Goal: Task Accomplishment & Management: Use online tool/utility

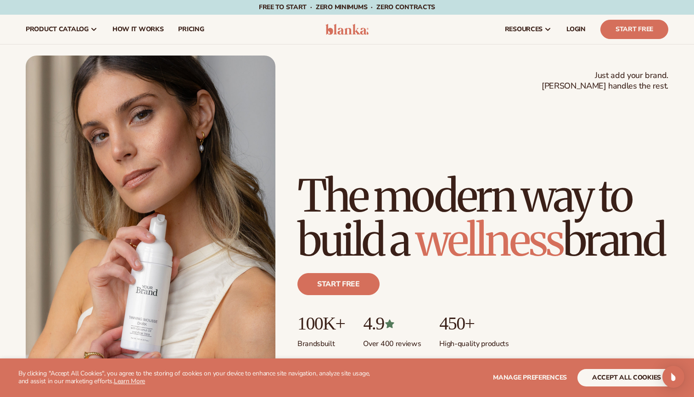
click at [606, 378] on button "accept all cookies" at bounding box center [627, 377] width 98 height 17
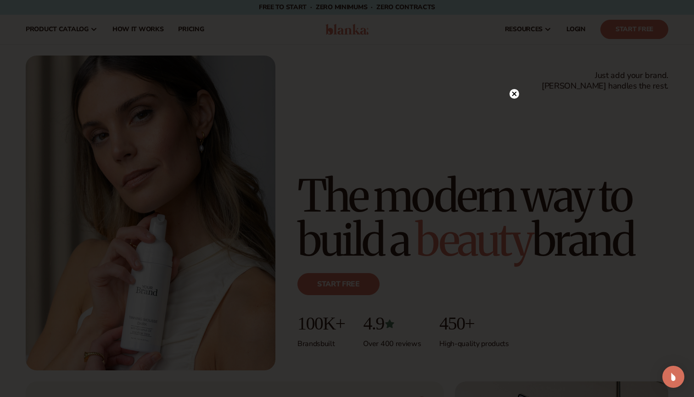
click at [513, 95] on icon at bounding box center [514, 94] width 5 height 5
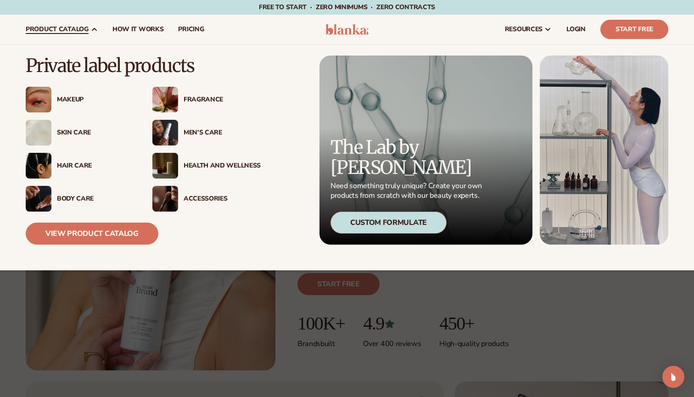
click at [62, 99] on div "Makeup" at bounding box center [95, 100] width 77 height 8
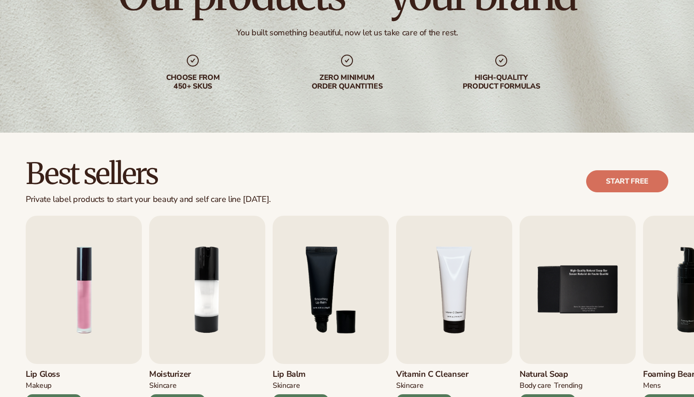
scroll to position [180, 0]
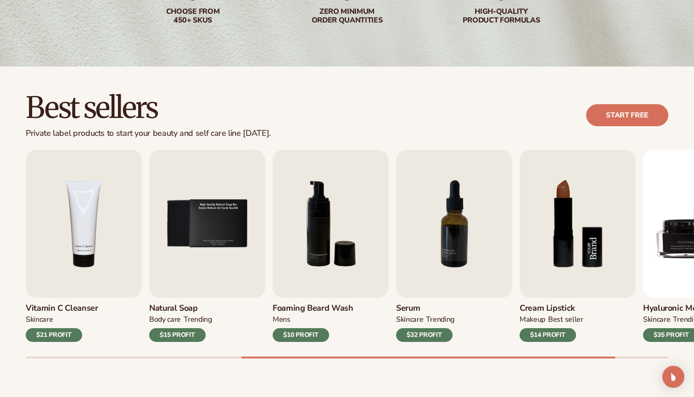
click at [578, 213] on img "8 / 9" at bounding box center [578, 224] width 116 height 148
click at [549, 333] on div "$14 PROFIT" at bounding box center [548, 335] width 56 height 14
click at [624, 116] on link "Start free" at bounding box center [627, 115] width 82 height 22
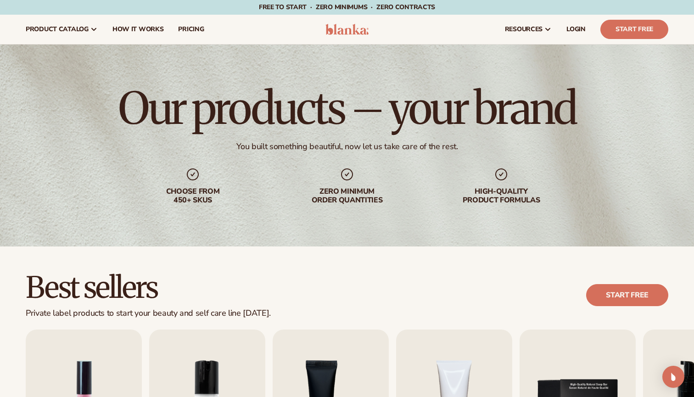
scroll to position [0, 0]
